Goal: Entertainment & Leisure: Consume media (video, audio)

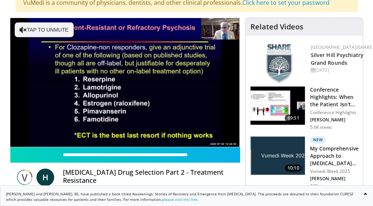
scroll to position [78, 0]
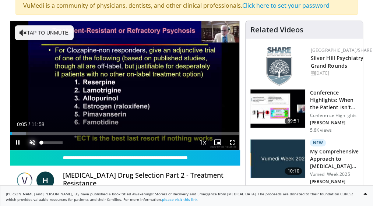
click at [33, 140] on span "Video Player" at bounding box center [32, 142] width 15 height 15
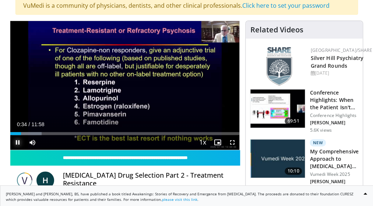
click at [15, 144] on span "Video Player" at bounding box center [17, 142] width 15 height 15
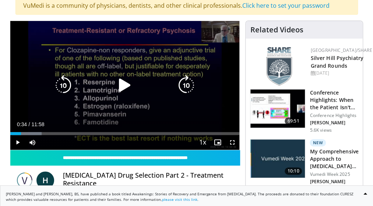
click at [126, 84] on icon "Video Player" at bounding box center [125, 85] width 21 height 21
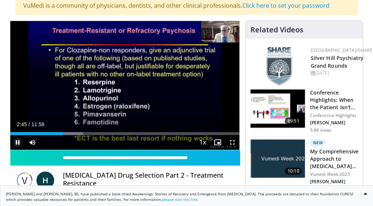
click at [21, 144] on span "Video Player" at bounding box center [17, 142] width 15 height 15
click at [17, 141] on span "Video Player" at bounding box center [17, 142] width 15 height 15
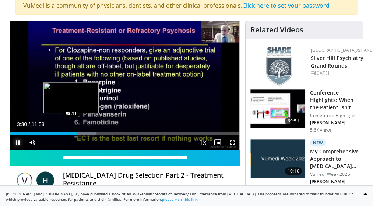
click at [71, 132] on div "03:30" at bounding box center [43, 133] width 67 height 3
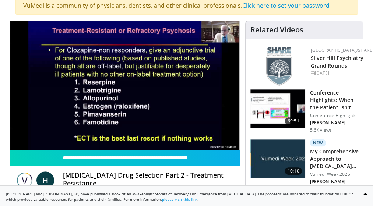
click at [17, 143] on video-js "**********" at bounding box center [124, 85] width 229 height 129
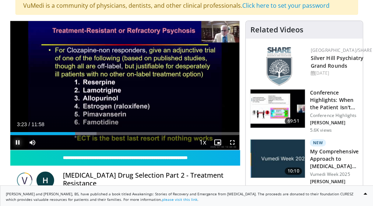
click at [15, 143] on span "Video Player" at bounding box center [17, 142] width 15 height 15
click at [16, 143] on span "Video Player" at bounding box center [17, 142] width 15 height 15
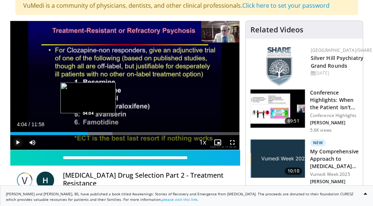
click at [88, 133] on div "Loaded : 44.58% 04:20 04:04" at bounding box center [124, 133] width 229 height 3
click at [85, 132] on div "04:07" at bounding box center [49, 133] width 79 height 3
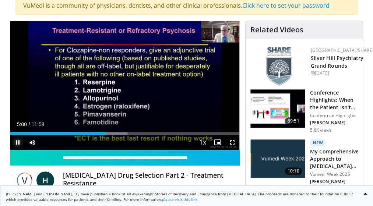
click at [15, 143] on span "Video Player" at bounding box center [17, 142] width 15 height 15
click at [18, 140] on span "Video Player" at bounding box center [17, 142] width 15 height 15
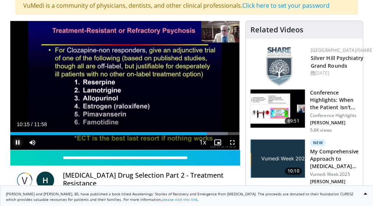
click at [18, 142] on span "Video Player" at bounding box center [17, 142] width 15 height 15
